Goal: Transaction & Acquisition: Purchase product/service

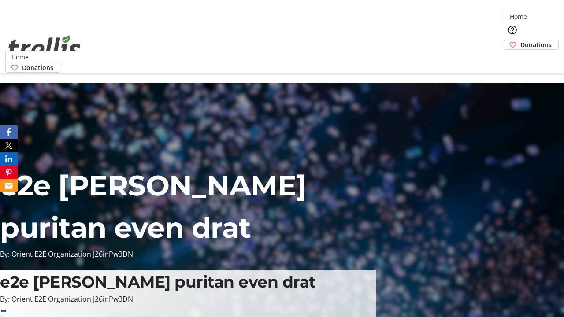
click at [520, 40] on span "Donations" at bounding box center [535, 44] width 31 height 9
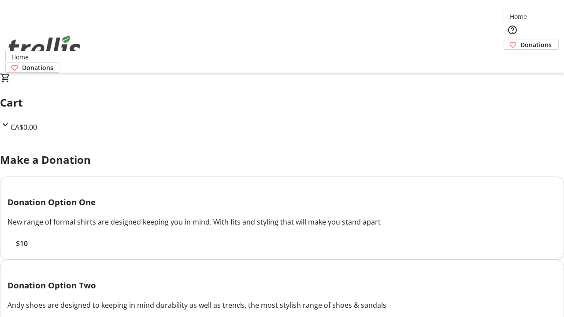
click at [28, 249] on span "$10" at bounding box center [22, 243] width 12 height 11
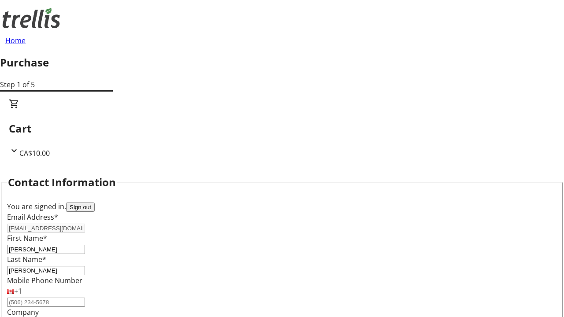
select select "CA"
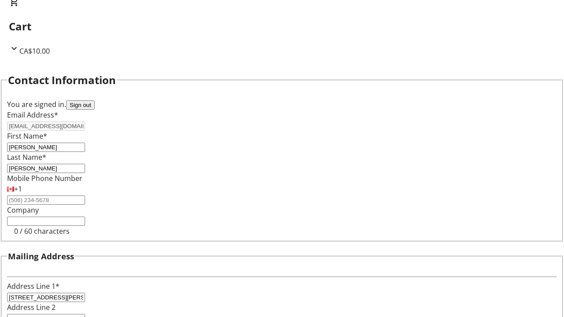
select select "BC"
type input "Kelowna"
type input "V1Y 0C2"
